Goal: Information Seeking & Learning: Learn about a topic

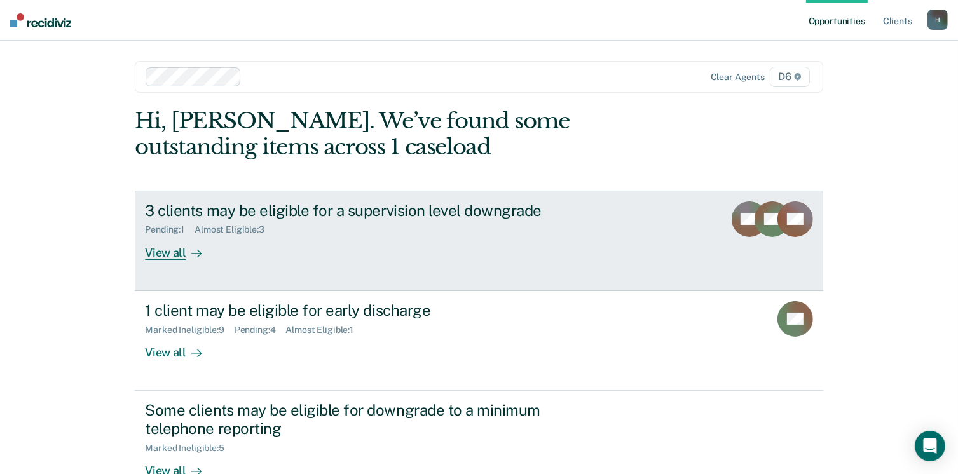
click at [152, 249] on div "View all" at bounding box center [180, 247] width 71 height 25
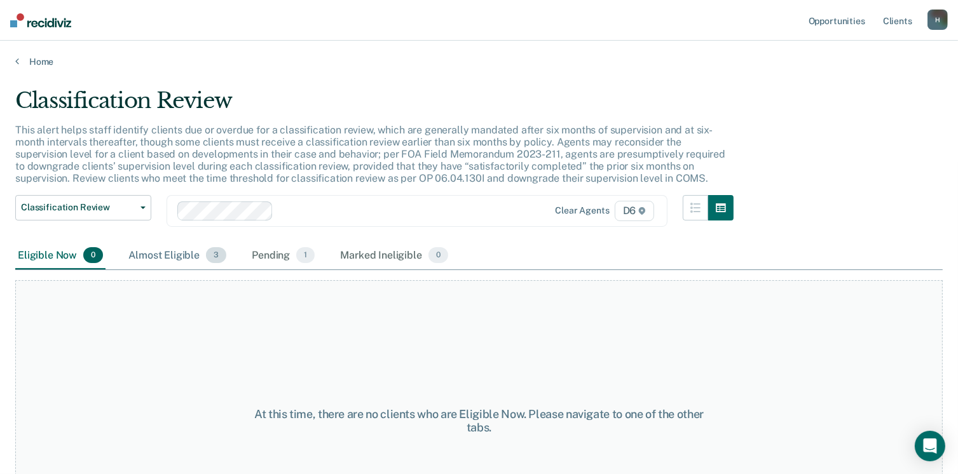
click at [167, 257] on div "Almost Eligible 3" at bounding box center [177, 256] width 103 height 28
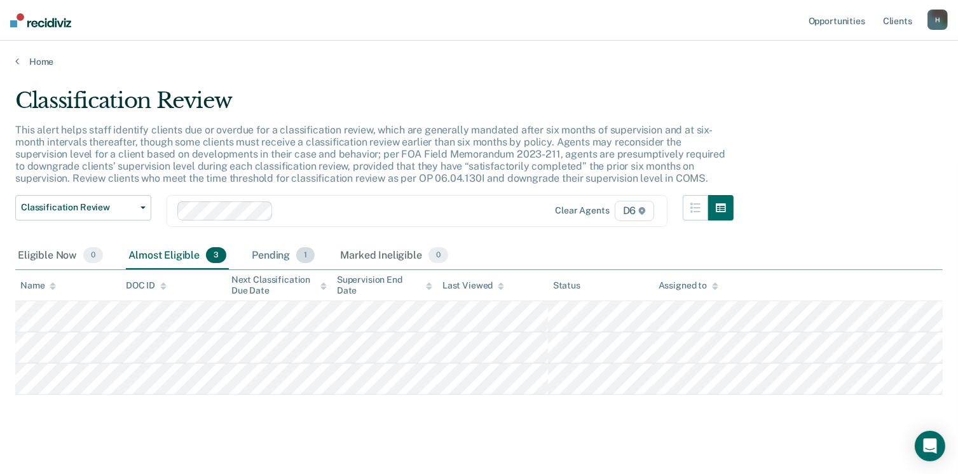
click at [275, 257] on div "Pending 1" at bounding box center [283, 256] width 68 height 28
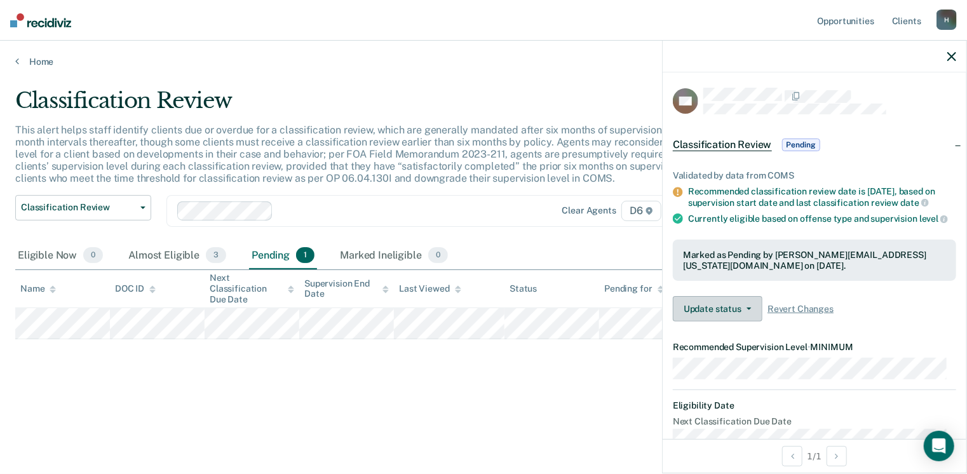
click at [751, 315] on button "Update status" at bounding box center [718, 308] width 90 height 25
click at [807, 300] on div "Validated by data from COMS Recommended classification review date is [DATE], b…" at bounding box center [815, 241] width 304 height 182
click at [753, 142] on span "Classification Review" at bounding box center [722, 145] width 99 height 13
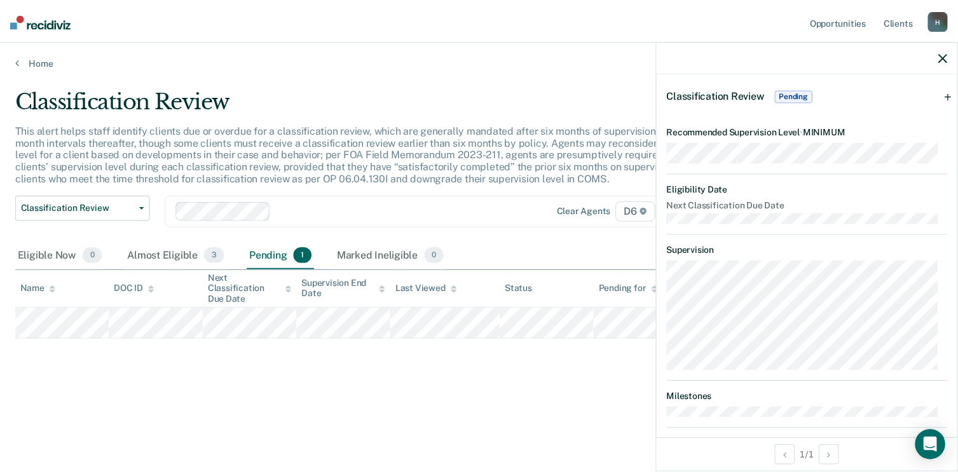
scroll to position [99, 0]
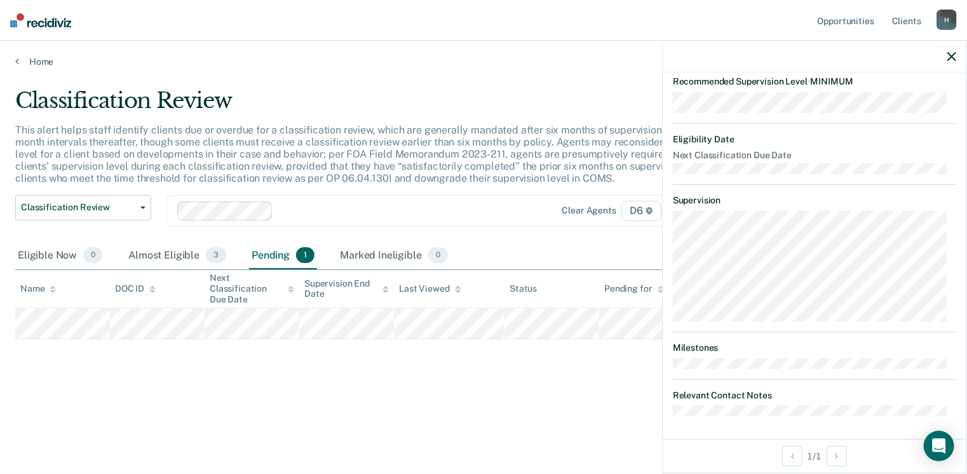
click at [598, 379] on div "Classification Review This alert helps staff identify clients due or overdue fo…" at bounding box center [483, 254] width 937 height 332
click at [531, 254] on div "Eligible Now 0 Almost Eligible 3 Pending 1 Marked Ineligible 0" at bounding box center [483, 256] width 937 height 29
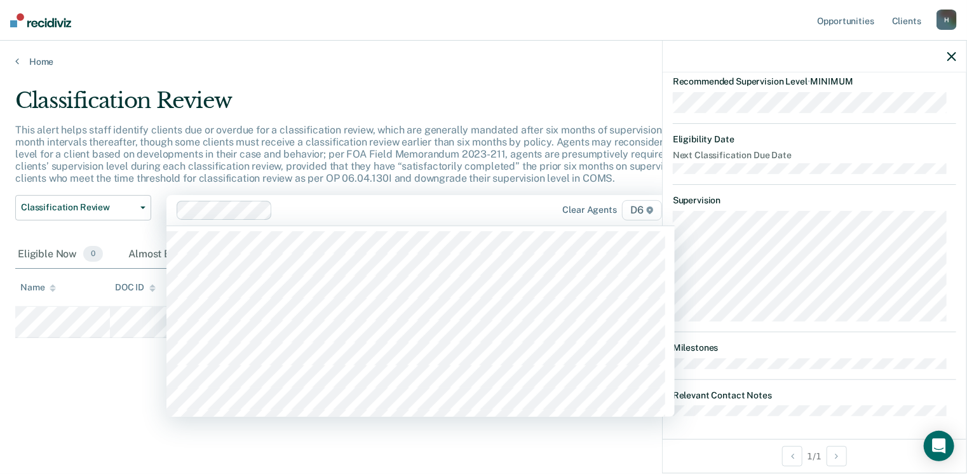
click at [486, 199] on div "Clear agents D6" at bounding box center [421, 210] width 508 height 31
click at [613, 184] on div "This alert helps staff identify clients due or overdue for a classification rev…" at bounding box center [378, 159] width 726 height 71
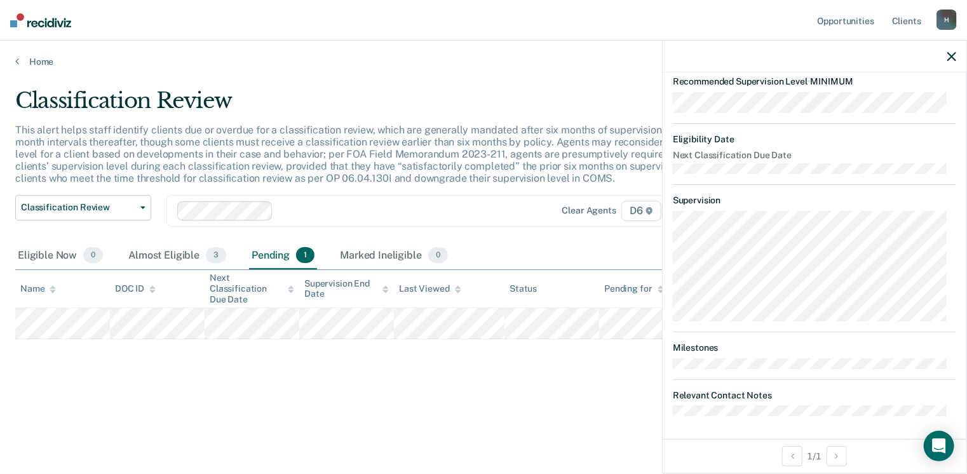
click at [959, 53] on div at bounding box center [815, 57] width 304 height 32
click at [953, 59] on icon "button" at bounding box center [952, 56] width 9 height 9
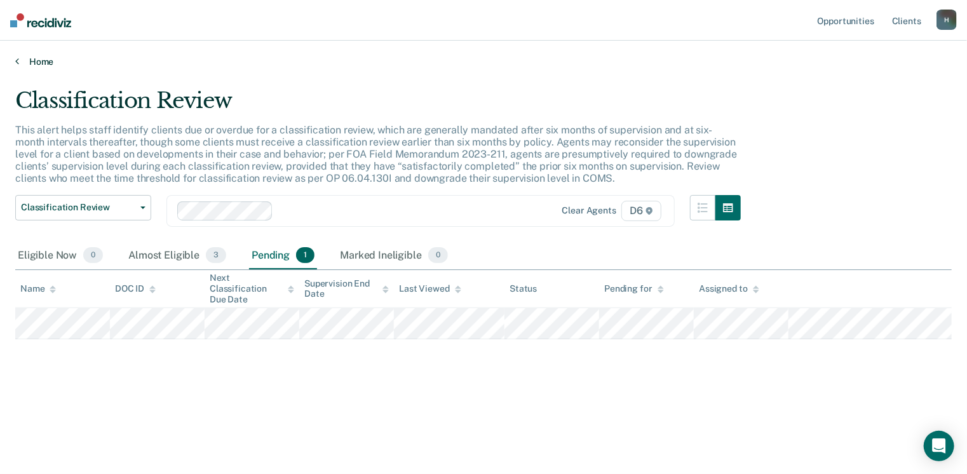
click at [51, 58] on link "Home" at bounding box center [483, 61] width 937 height 11
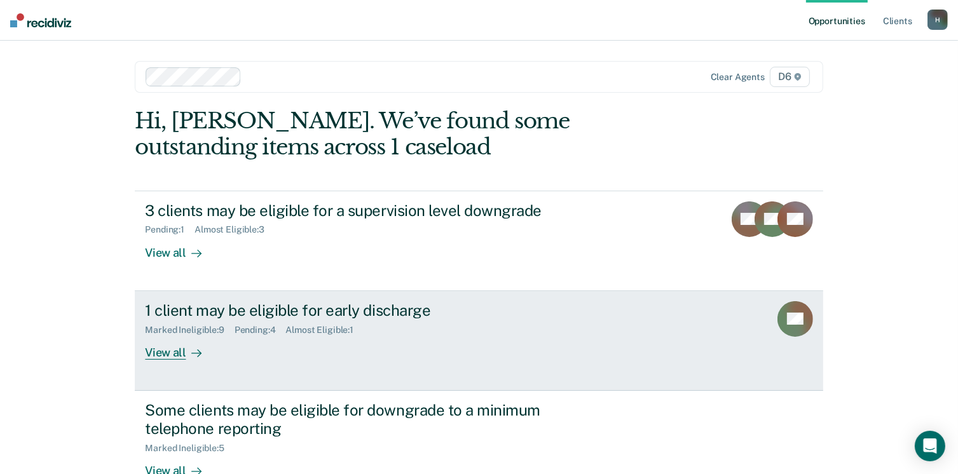
scroll to position [64, 0]
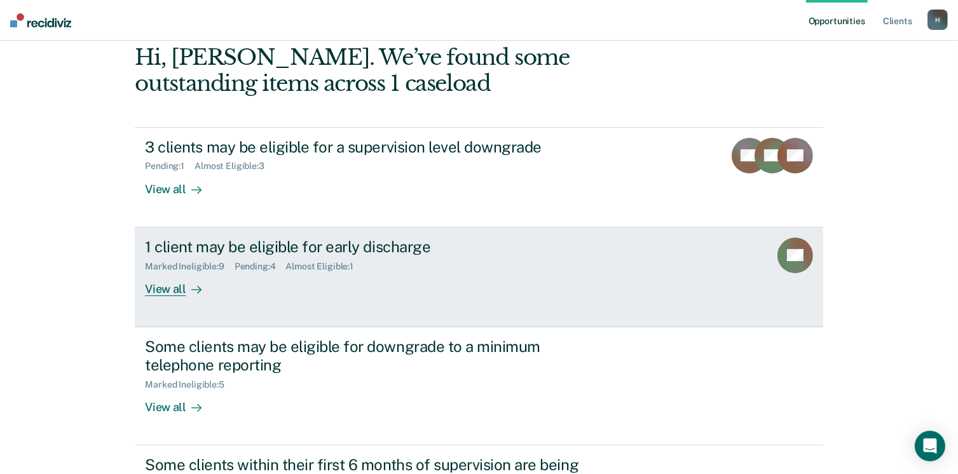
click at [170, 287] on div "View all" at bounding box center [180, 283] width 71 height 25
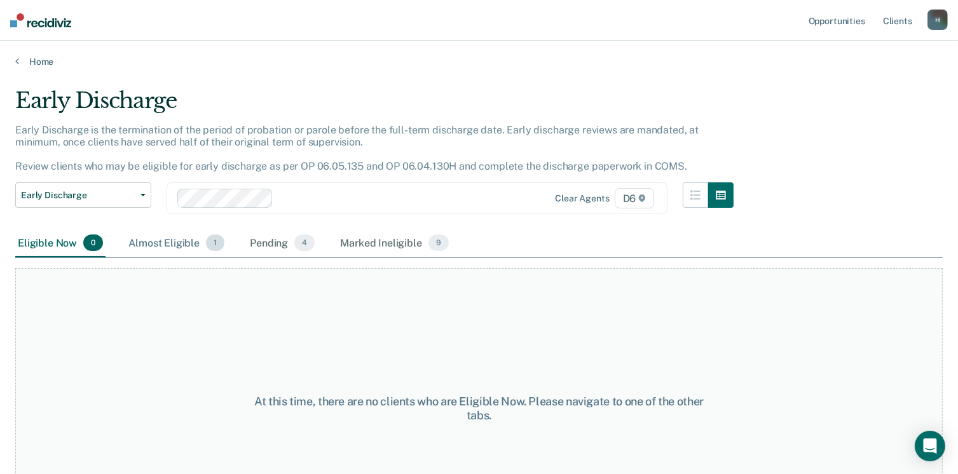
click at [155, 241] on div "Almost Eligible 1" at bounding box center [176, 243] width 101 height 28
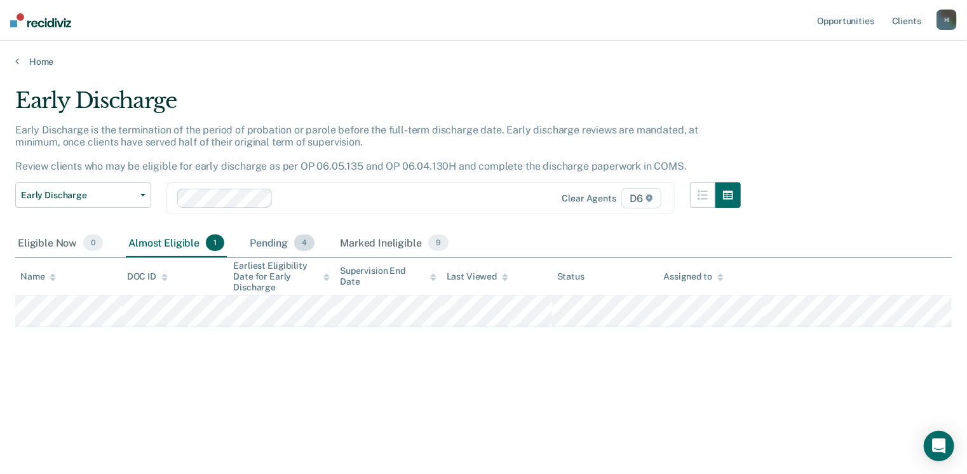
click at [281, 243] on div "Pending 4" at bounding box center [282, 243] width 70 height 28
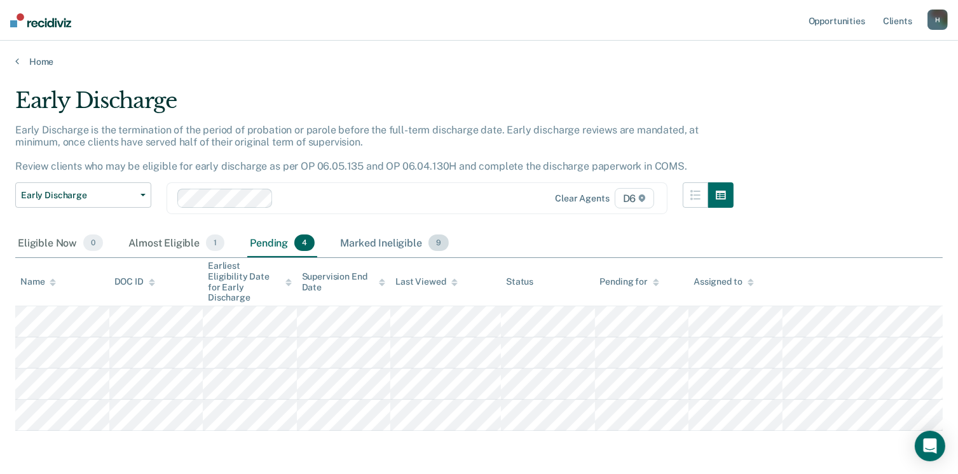
click at [359, 242] on div "Marked Ineligible 9" at bounding box center [395, 243] width 114 height 28
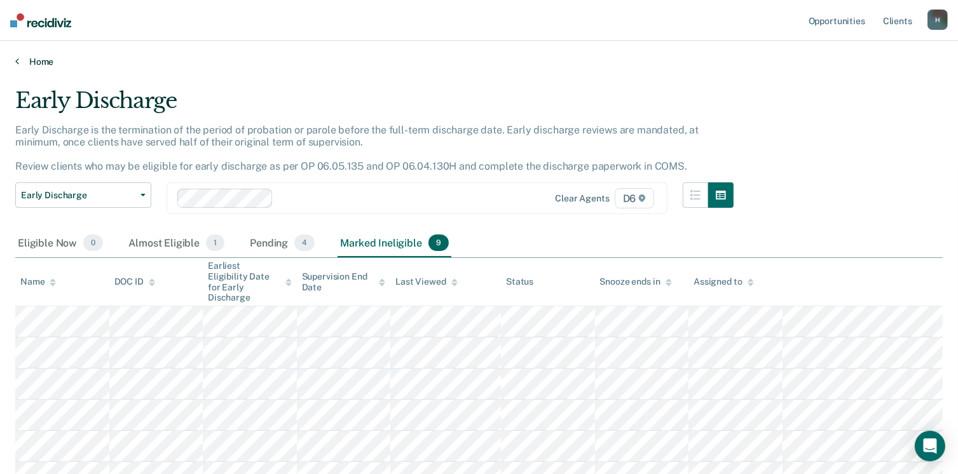
click at [36, 59] on link "Home" at bounding box center [478, 61] width 927 height 11
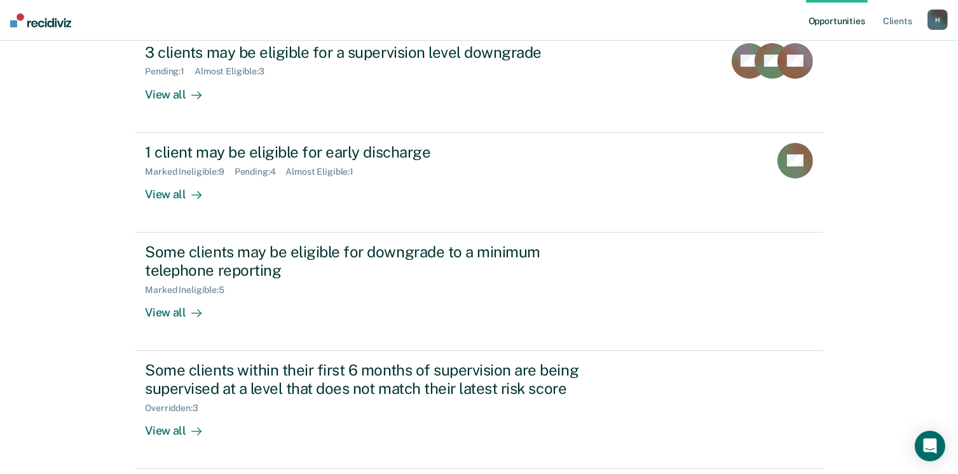
scroll to position [203, 0]
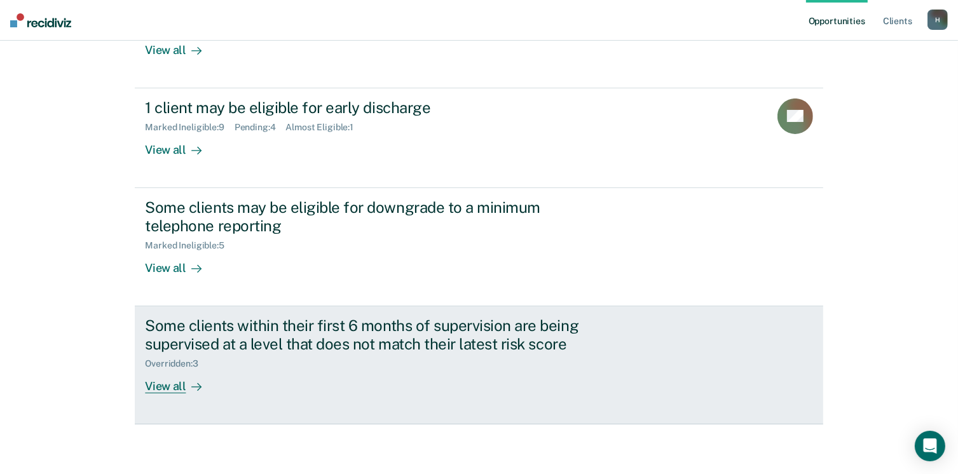
click at [156, 385] on div "View all" at bounding box center [180, 381] width 71 height 25
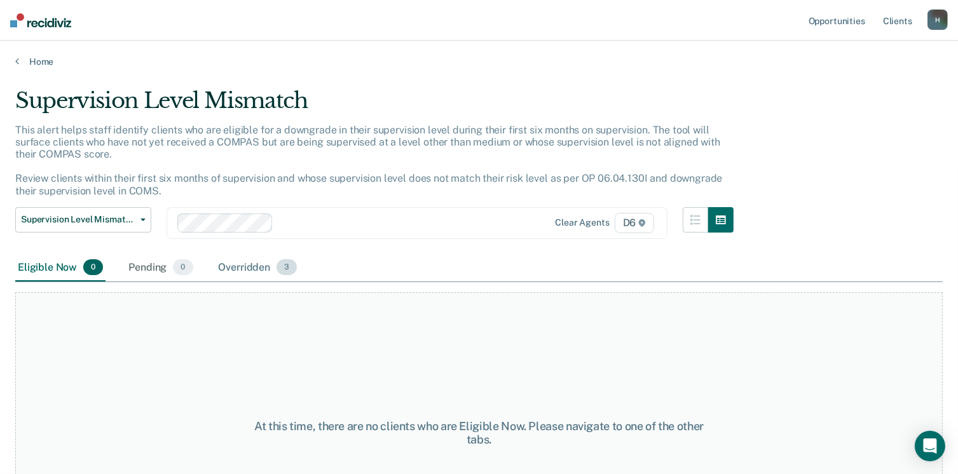
click at [240, 267] on div "Overridden 3" at bounding box center [258, 268] width 84 height 28
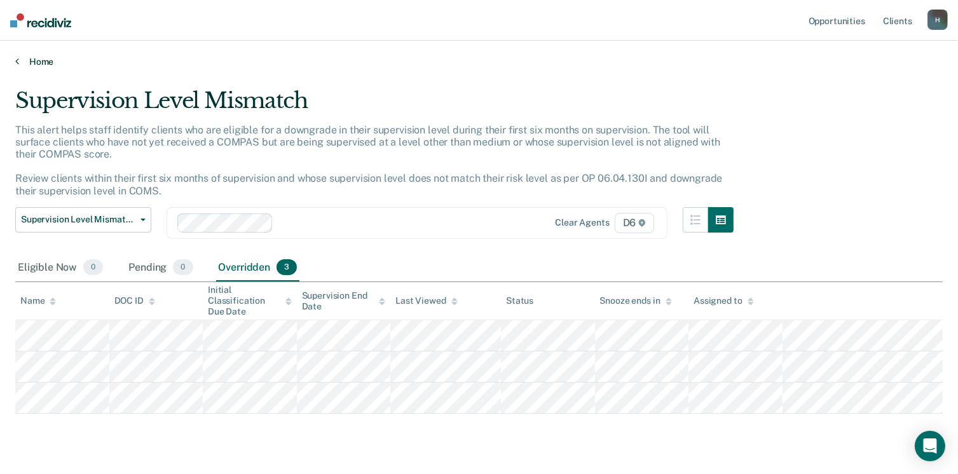
click at [43, 59] on link "Home" at bounding box center [478, 61] width 927 height 11
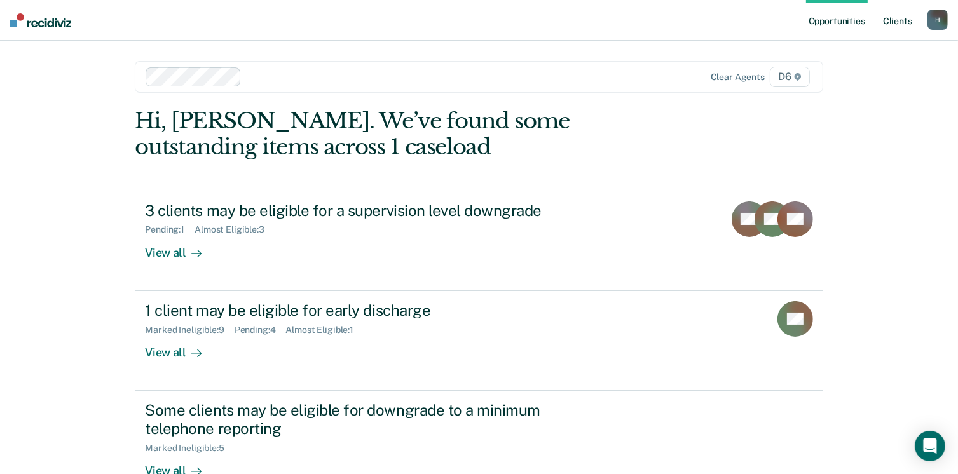
click at [902, 22] on link "Client s" at bounding box center [897, 20] width 34 height 41
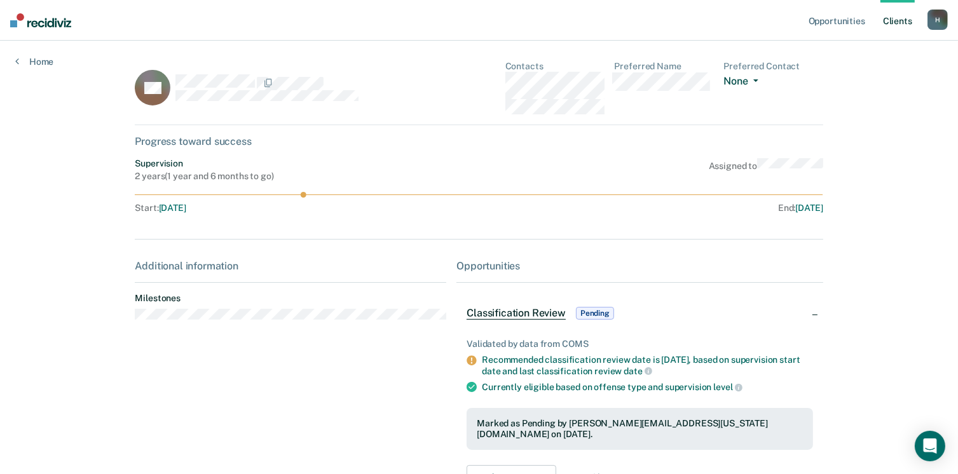
click at [763, 79] on button "None" at bounding box center [743, 82] width 39 height 15
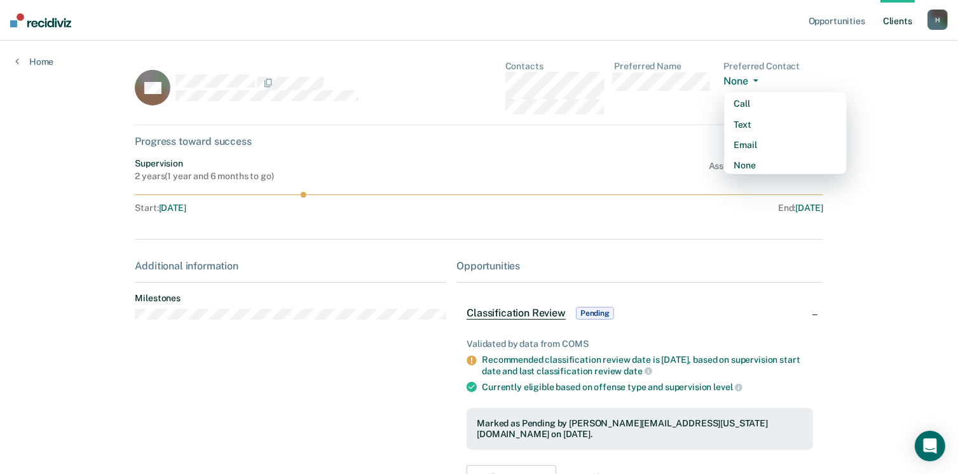
click at [694, 106] on dl "Preferred Name" at bounding box center [664, 87] width 99 height 53
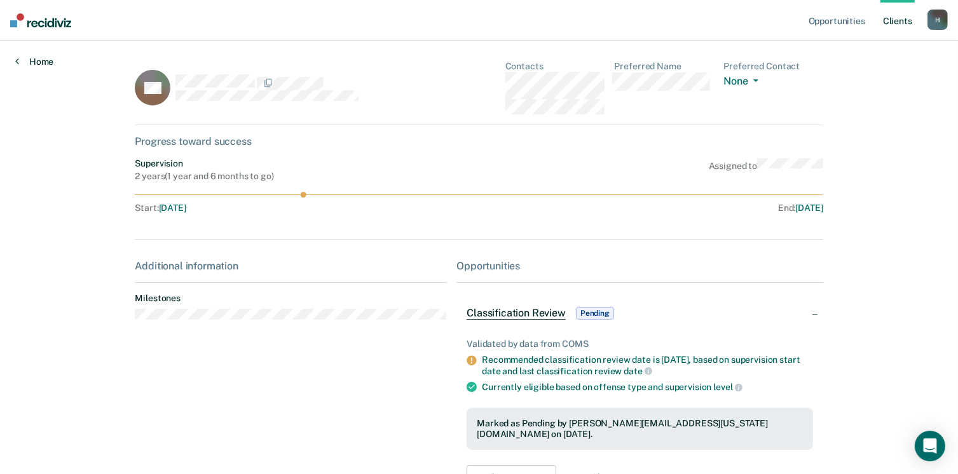
click at [37, 58] on link "Home" at bounding box center [34, 61] width 38 height 11
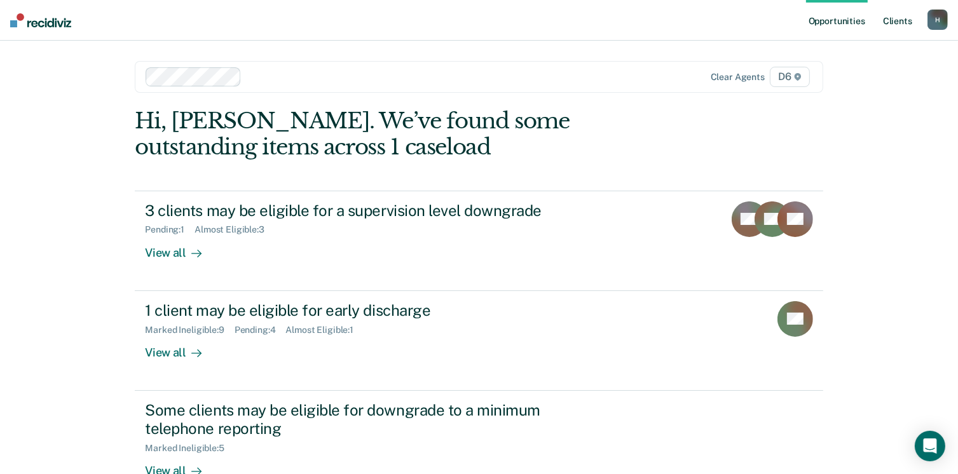
click at [896, 18] on link "Client s" at bounding box center [897, 20] width 34 height 41
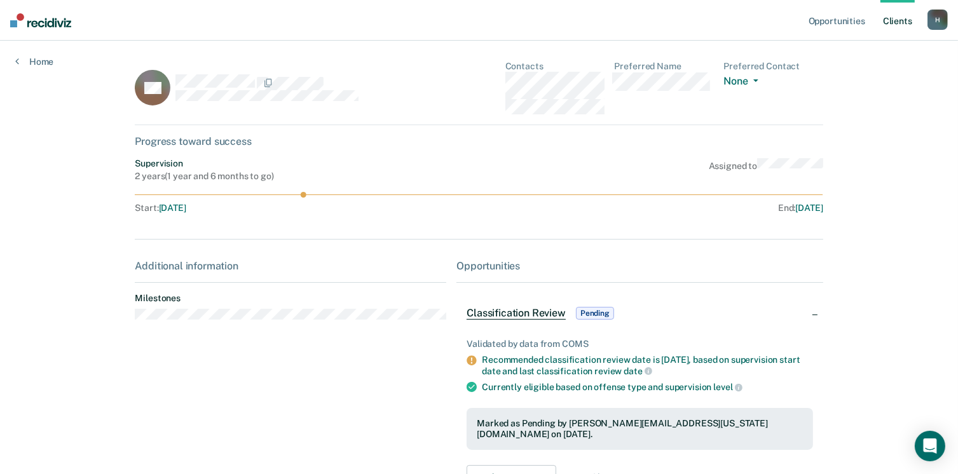
click at [906, 21] on link "Client s" at bounding box center [897, 20] width 34 height 41
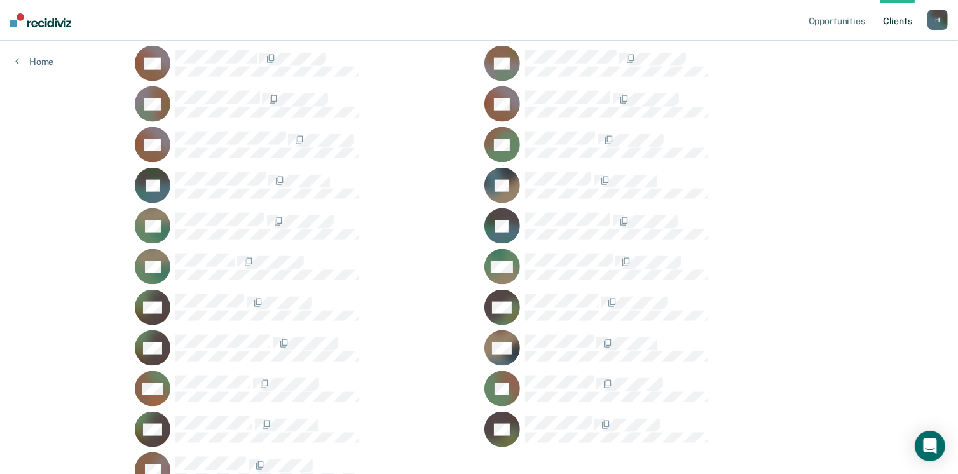
scroll to position [1714, 0]
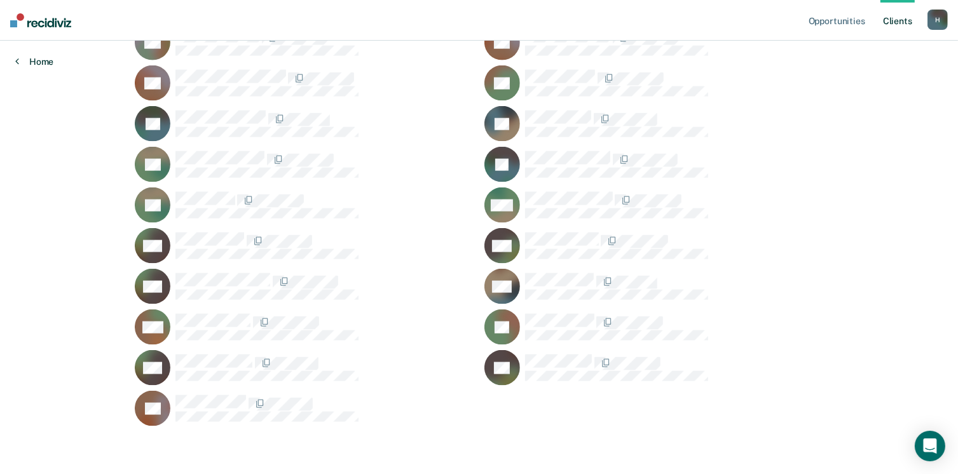
click at [41, 63] on link "Home" at bounding box center [34, 61] width 38 height 11
